Goal: Book appointment/travel/reservation

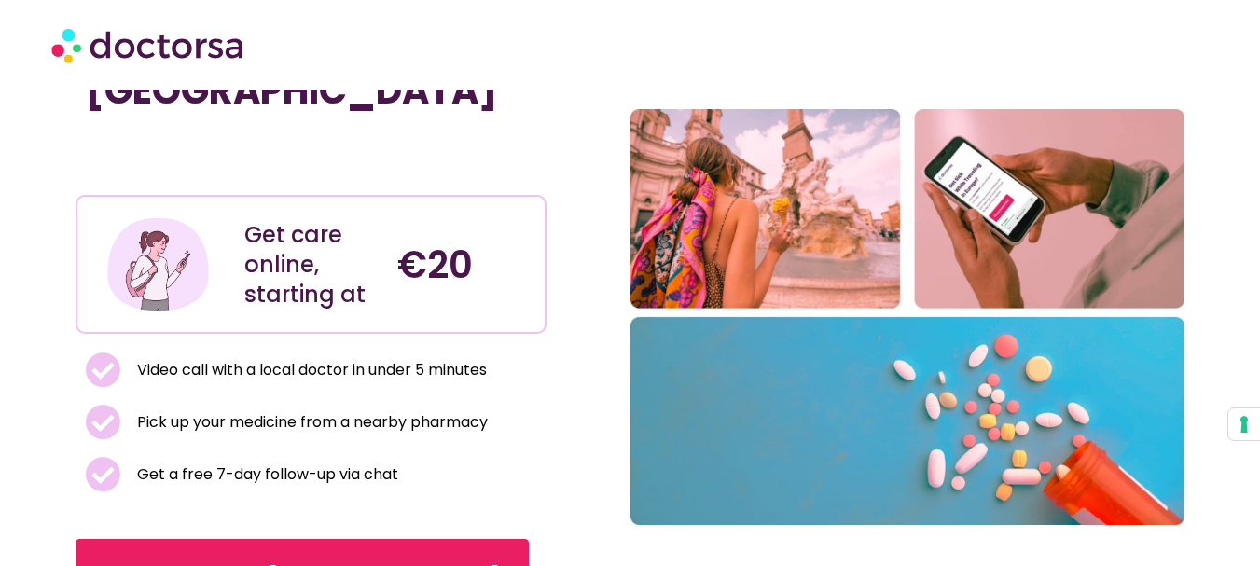
scroll to position [152, 0]
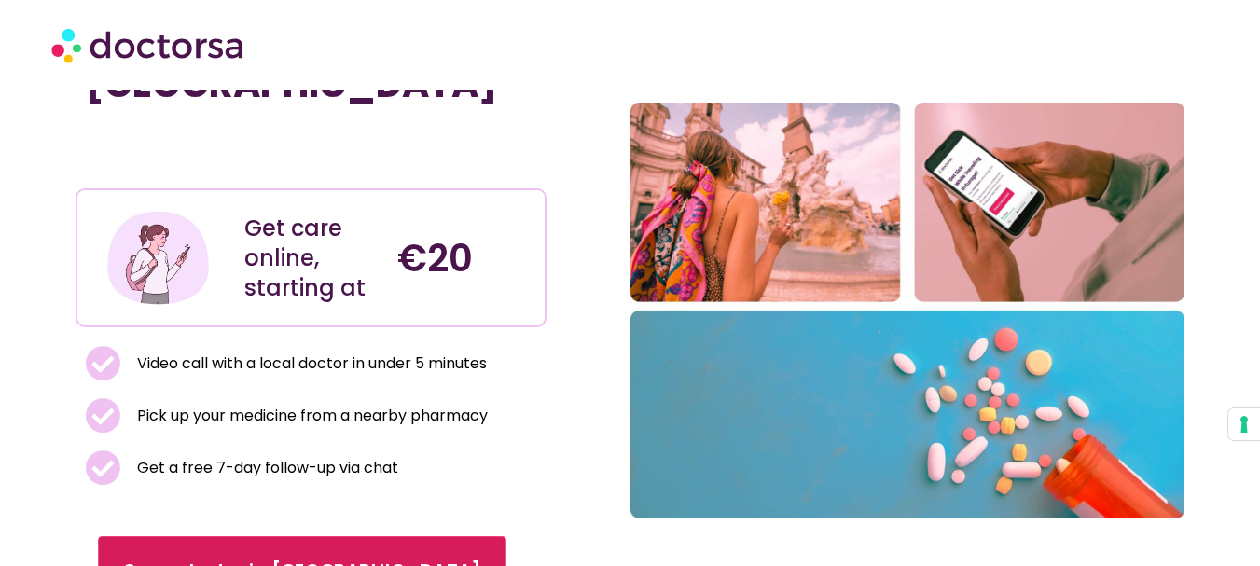
click at [245, 559] on span "See a doctor in [GEOGRAPHIC_DATA]" at bounding box center [302, 572] width 356 height 27
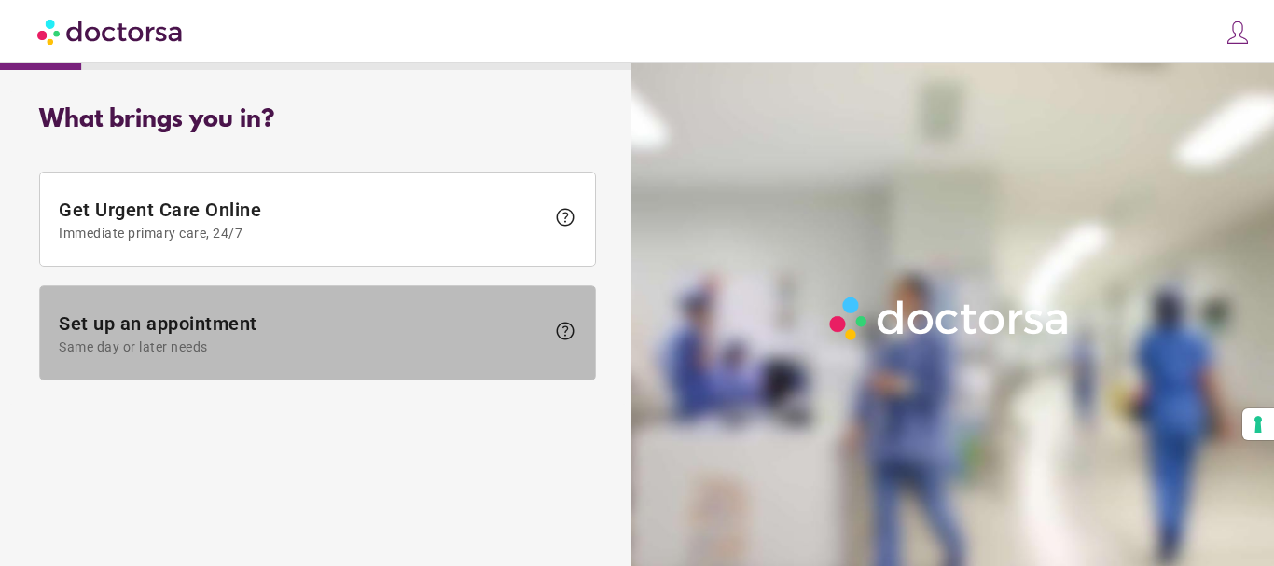
click at [271, 335] on span "Set up an appointment Same day or later needs" at bounding box center [302, 333] width 486 height 42
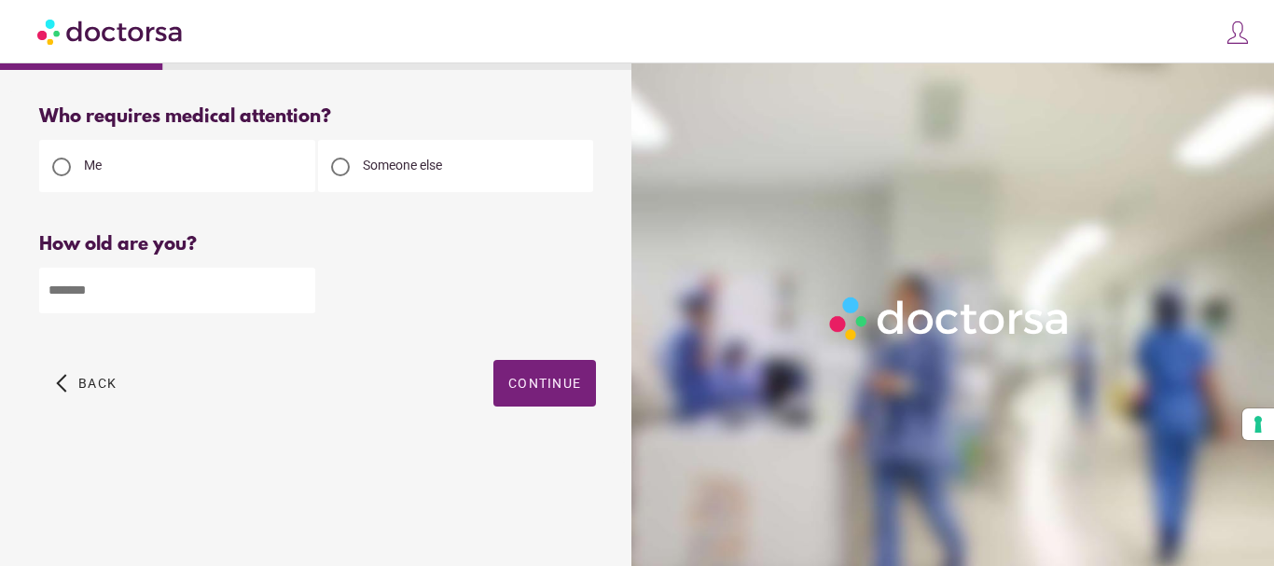
click at [239, 308] on input "number" at bounding box center [177, 291] width 276 height 46
type input "**"
click at [557, 369] on span "button" at bounding box center [544, 383] width 103 height 47
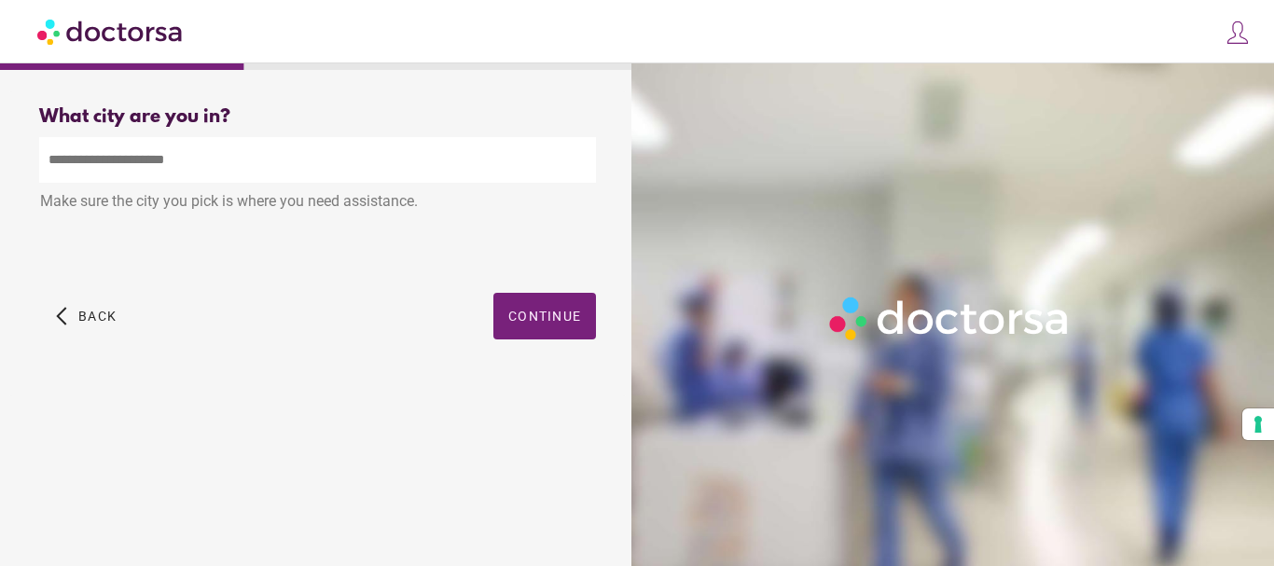
click at [388, 139] on input "text" at bounding box center [317, 160] width 557 height 46
drag, startPoint x: 283, startPoint y: 164, endPoint x: 39, endPoint y: 172, distance: 243.5
click at [39, 172] on input "text" at bounding box center [317, 160] width 557 height 46
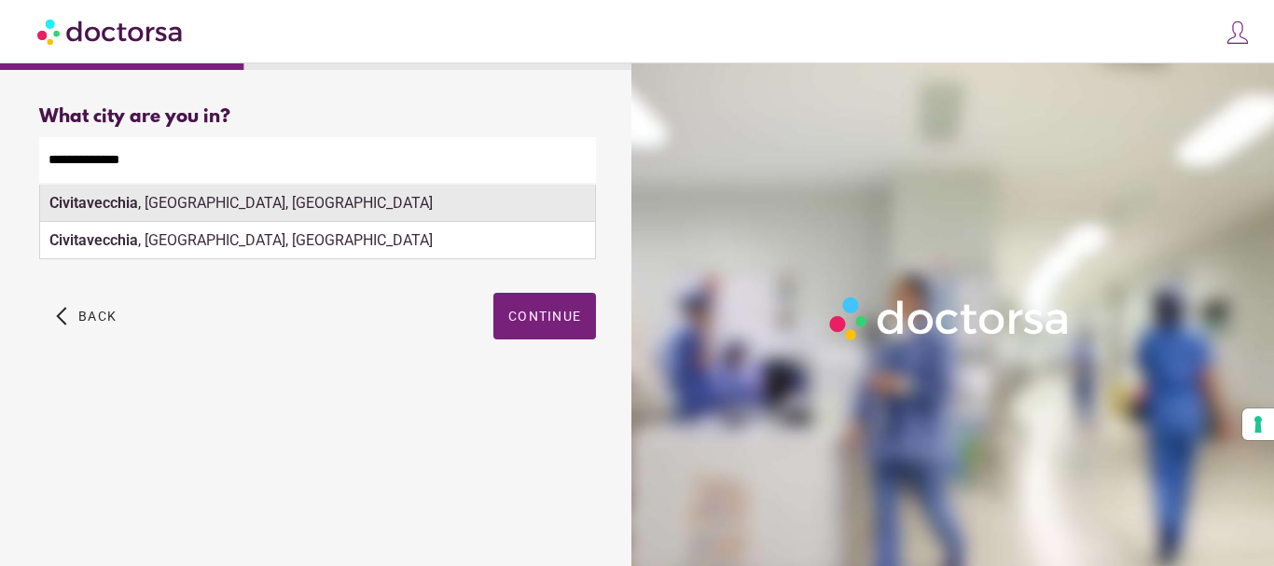
click at [223, 215] on div "Civitavecchia , Rome, Italy" at bounding box center [317, 203] width 555 height 37
type input "**********"
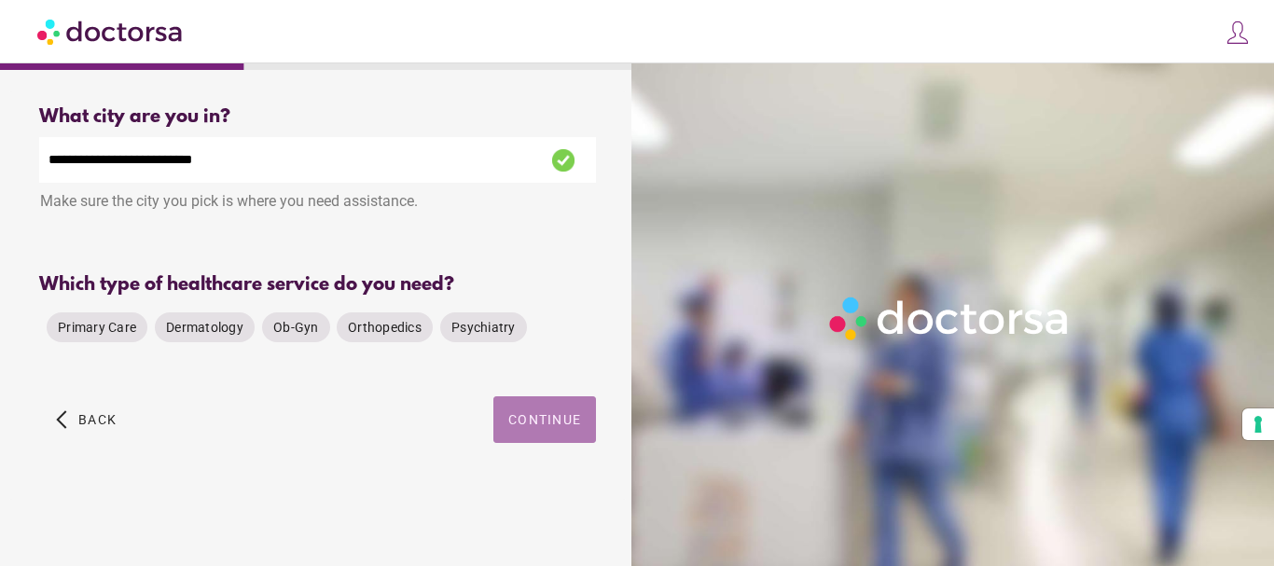
click at [539, 405] on span "button" at bounding box center [544, 419] width 103 height 47
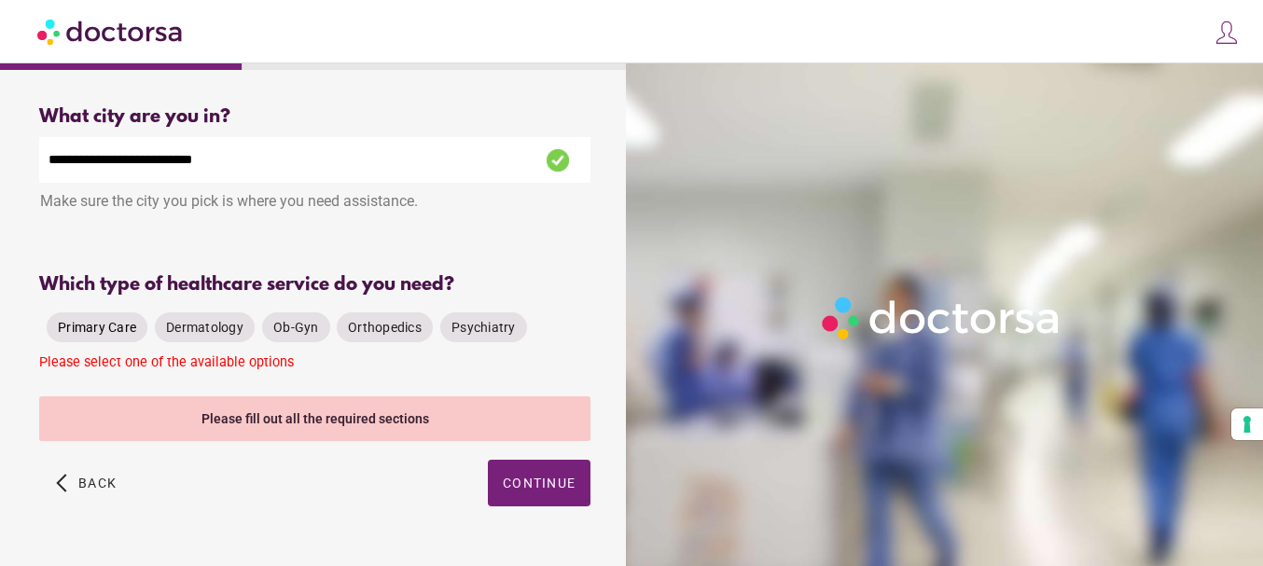
click at [90, 322] on span "Primary Care" at bounding box center [97, 327] width 78 height 15
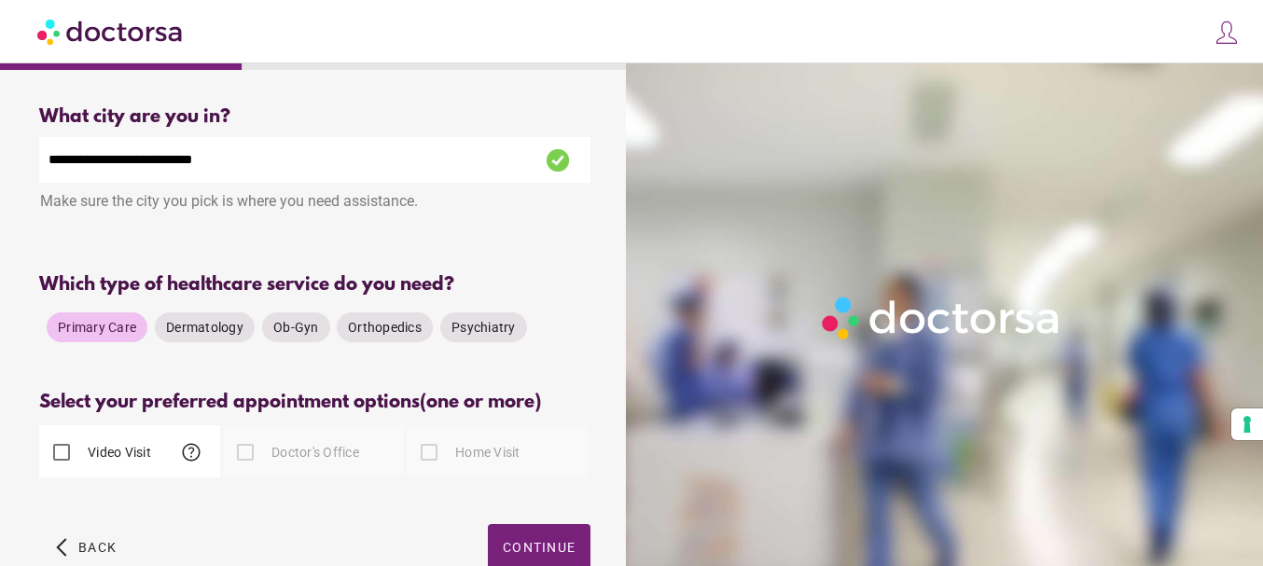
scroll to position [103, 0]
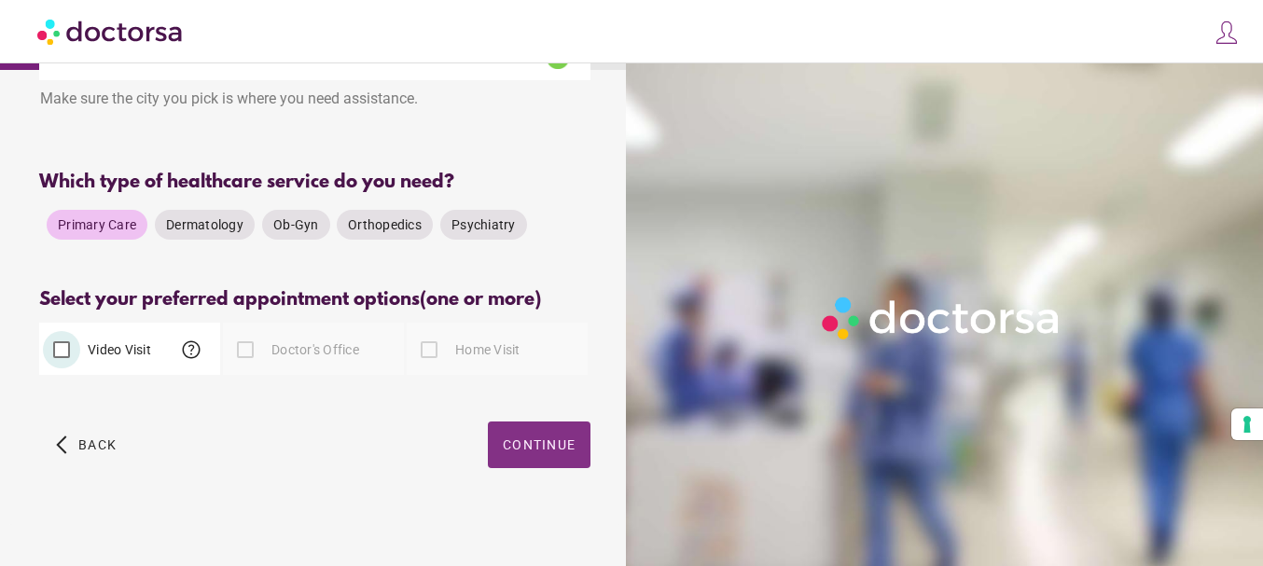
click at [522, 440] on span "Continue" at bounding box center [539, 444] width 73 height 15
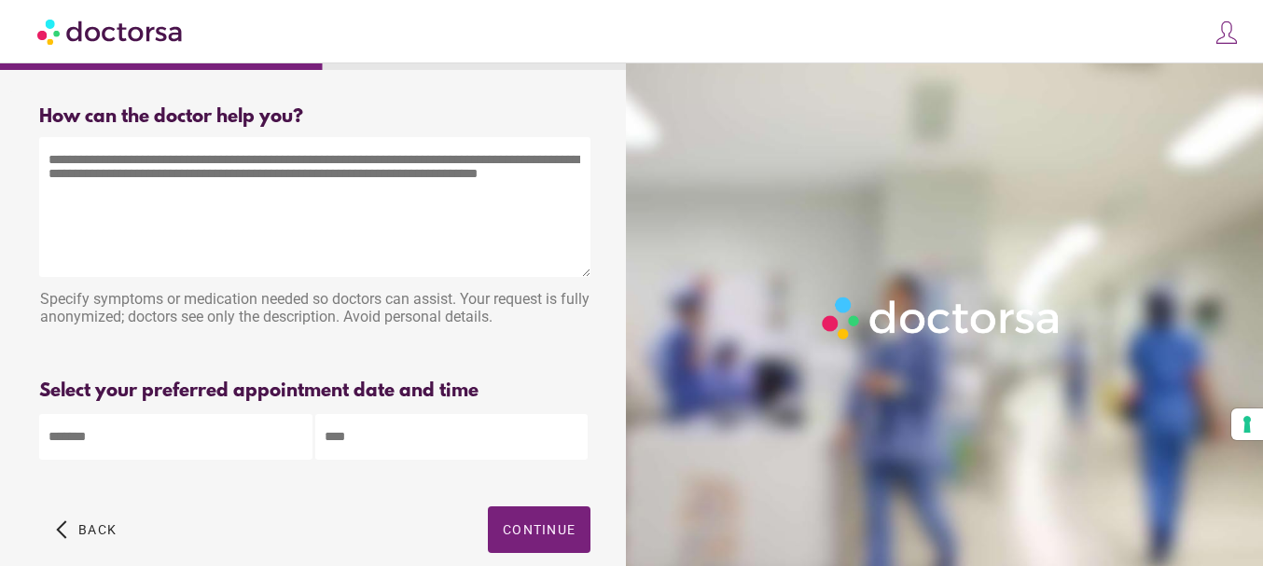
scroll to position [95, 0]
